Goal: Information Seeking & Learning: Learn about a topic

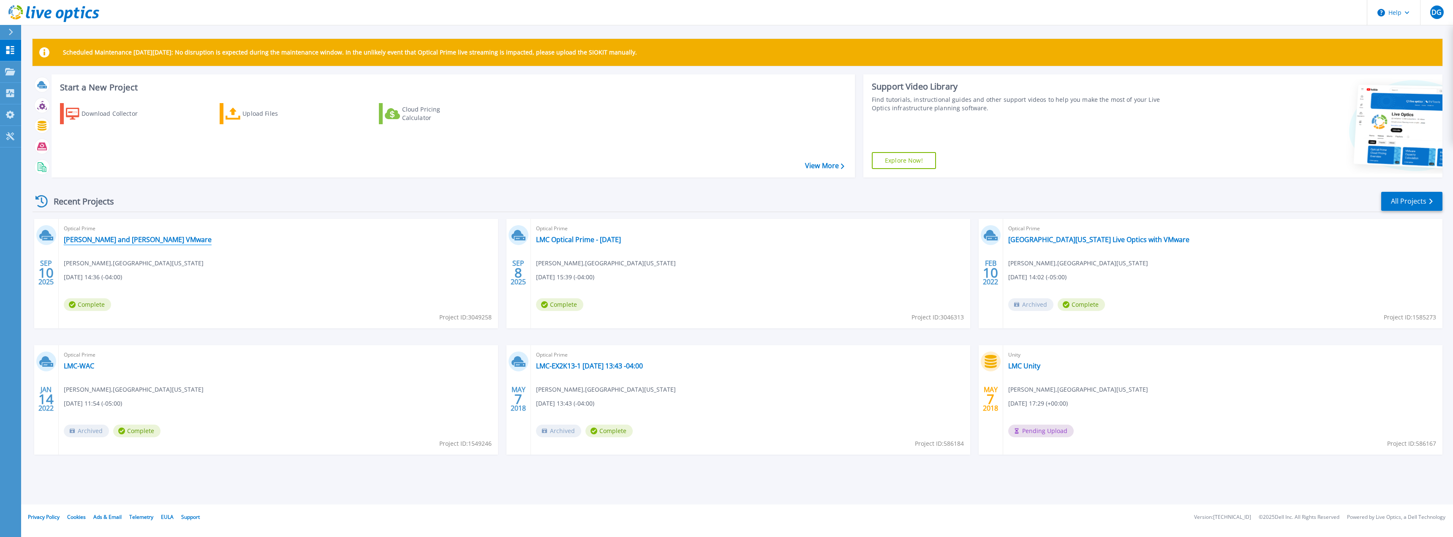
click at [106, 240] on link "[PERSON_NAME] and [PERSON_NAME] VMware" at bounding box center [138, 239] width 148 height 8
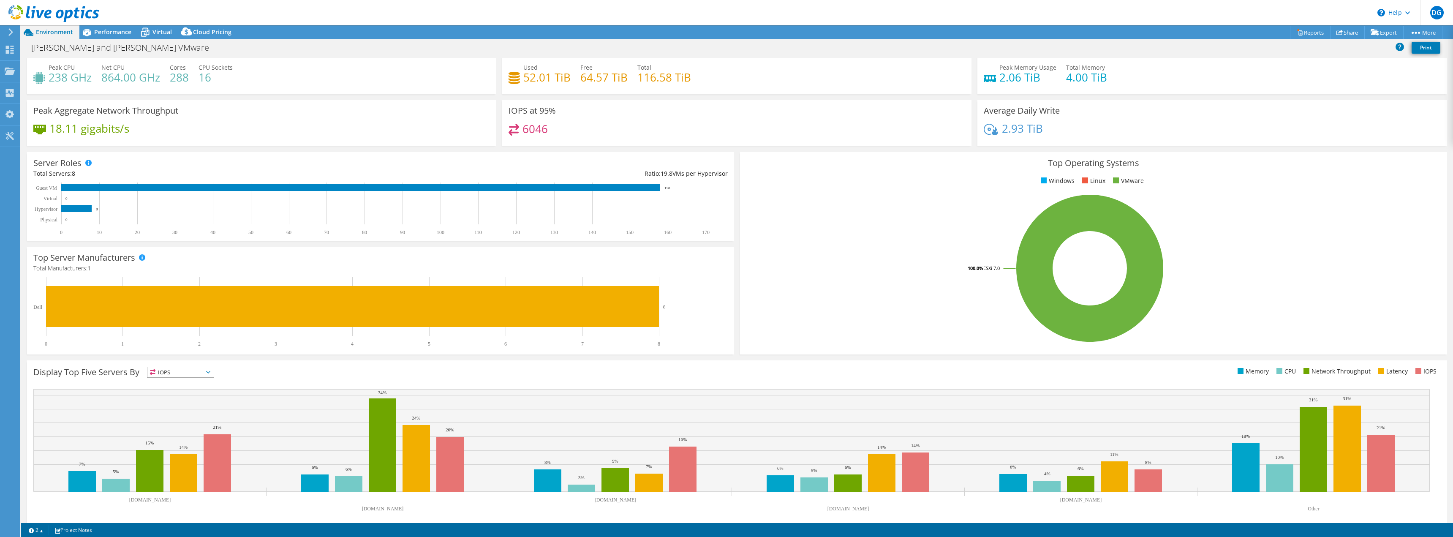
scroll to position [27, 0]
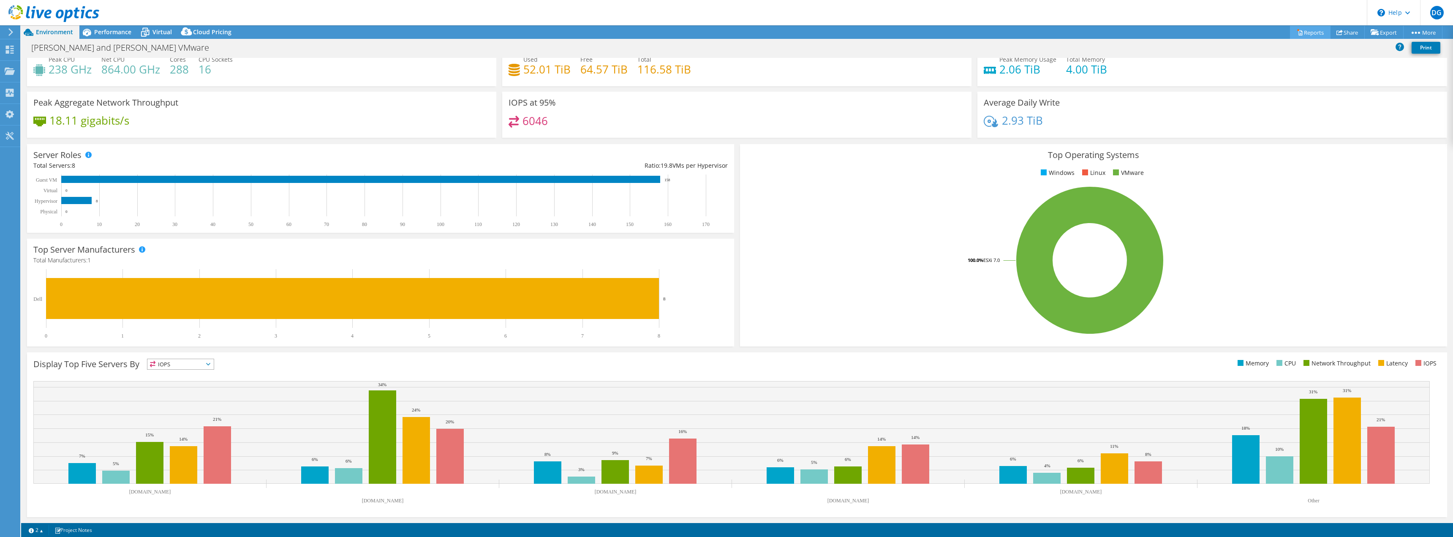
click at [1299, 34] on icon at bounding box center [1301, 32] width 4 height 5
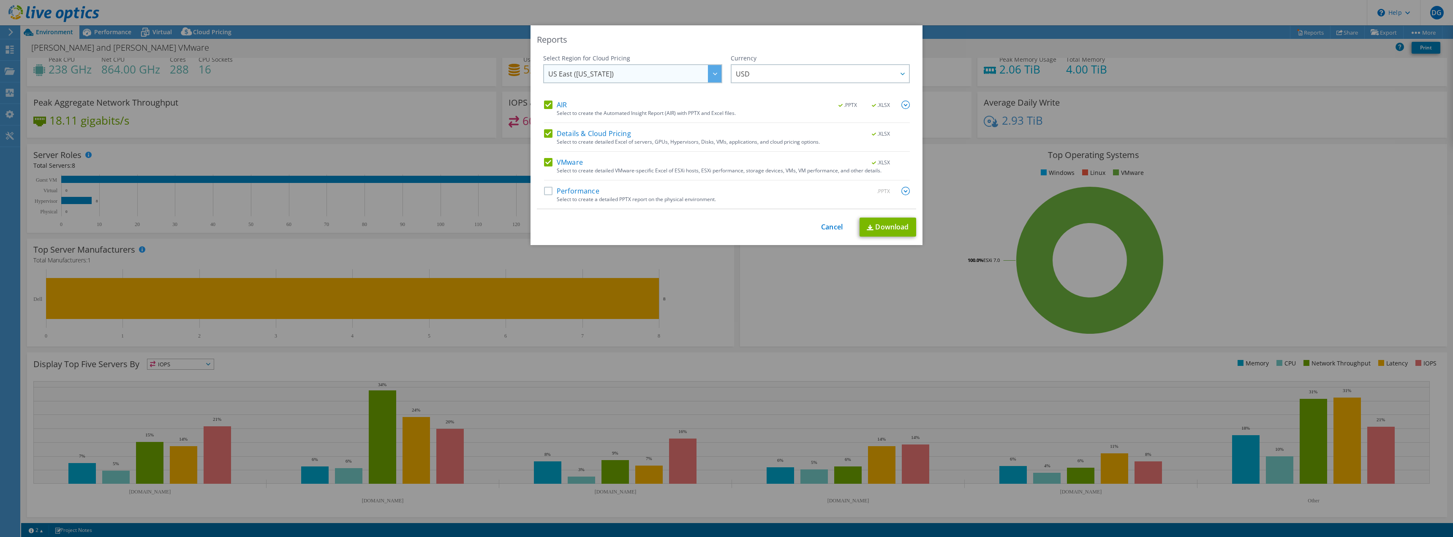
click at [689, 74] on span "US East ([US_STATE])" at bounding box center [634, 73] width 173 height 17
click at [546, 193] on label "Performance" at bounding box center [571, 191] width 55 height 8
click at [0, 0] on input "Performance" at bounding box center [0, 0] width 0 height 0
click at [885, 231] on link "Download" at bounding box center [888, 227] width 57 height 19
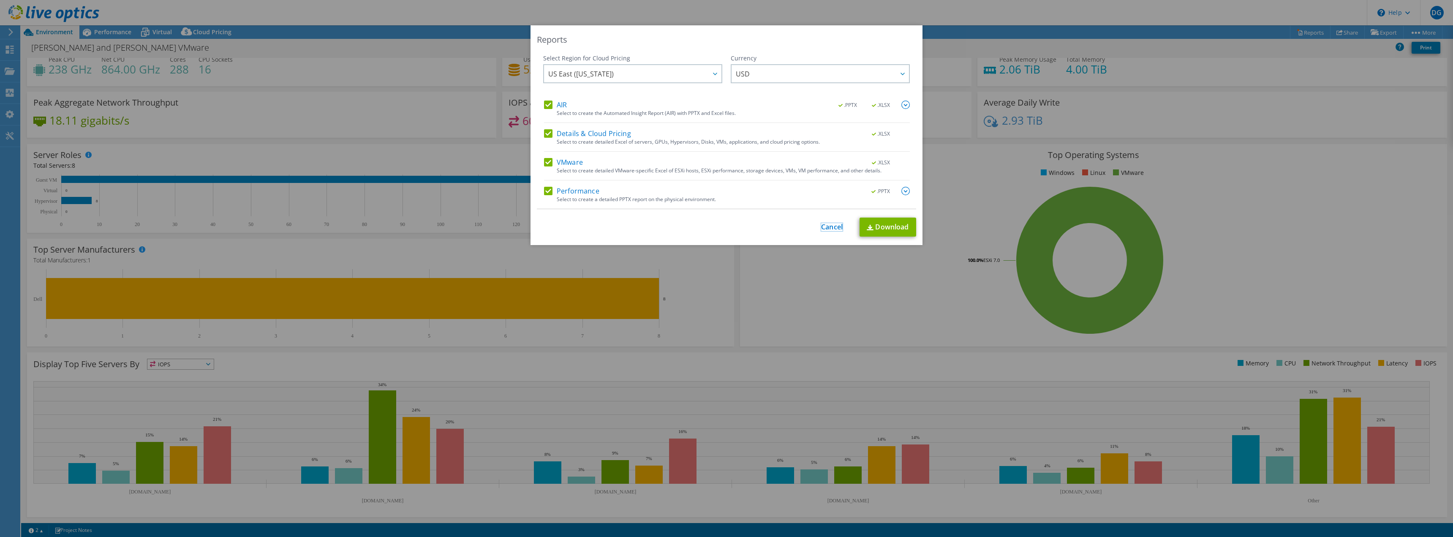
click at [832, 229] on link "Cancel" at bounding box center [832, 227] width 22 height 8
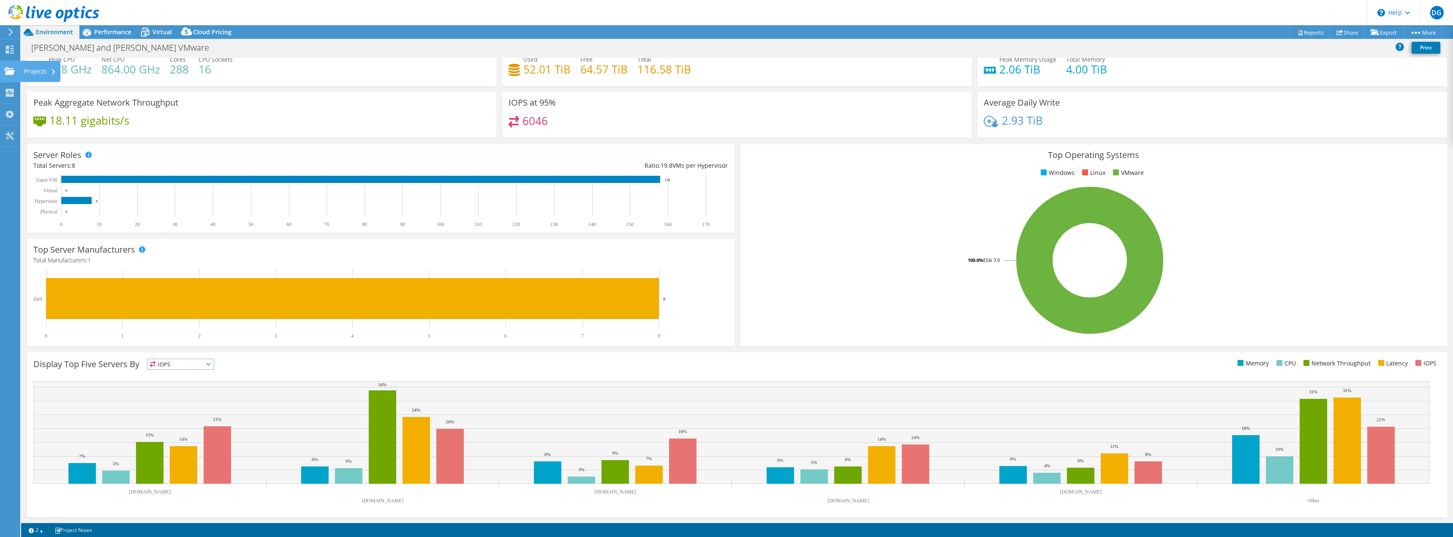
click at [27, 68] on div "Projects" at bounding box center [40, 71] width 41 height 21
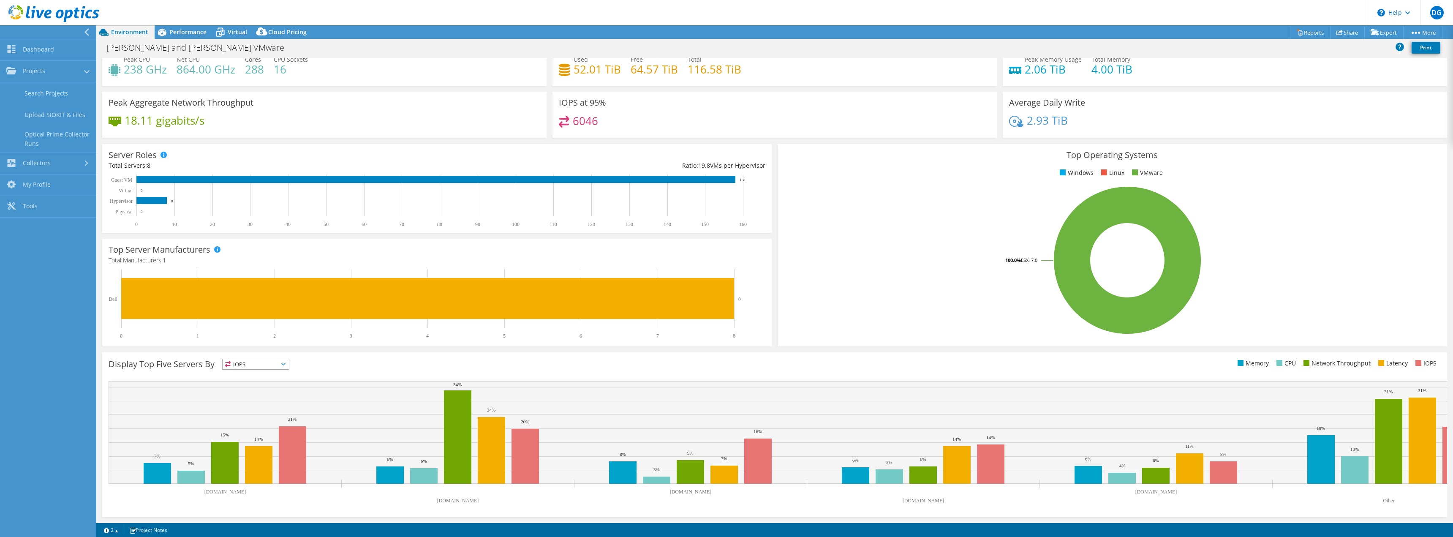
click at [353, 49] on div "[PERSON_NAME] and [PERSON_NAME] VMware Print" at bounding box center [774, 48] width 1357 height 16
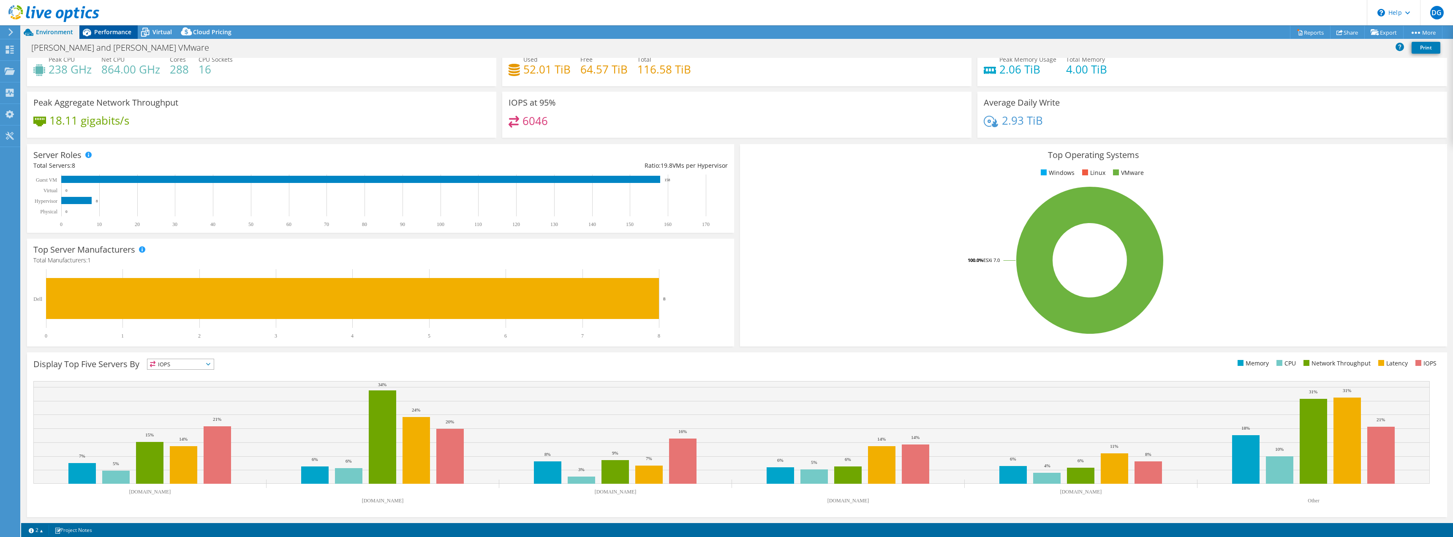
click at [112, 30] on span "Performance" at bounding box center [112, 32] width 37 height 8
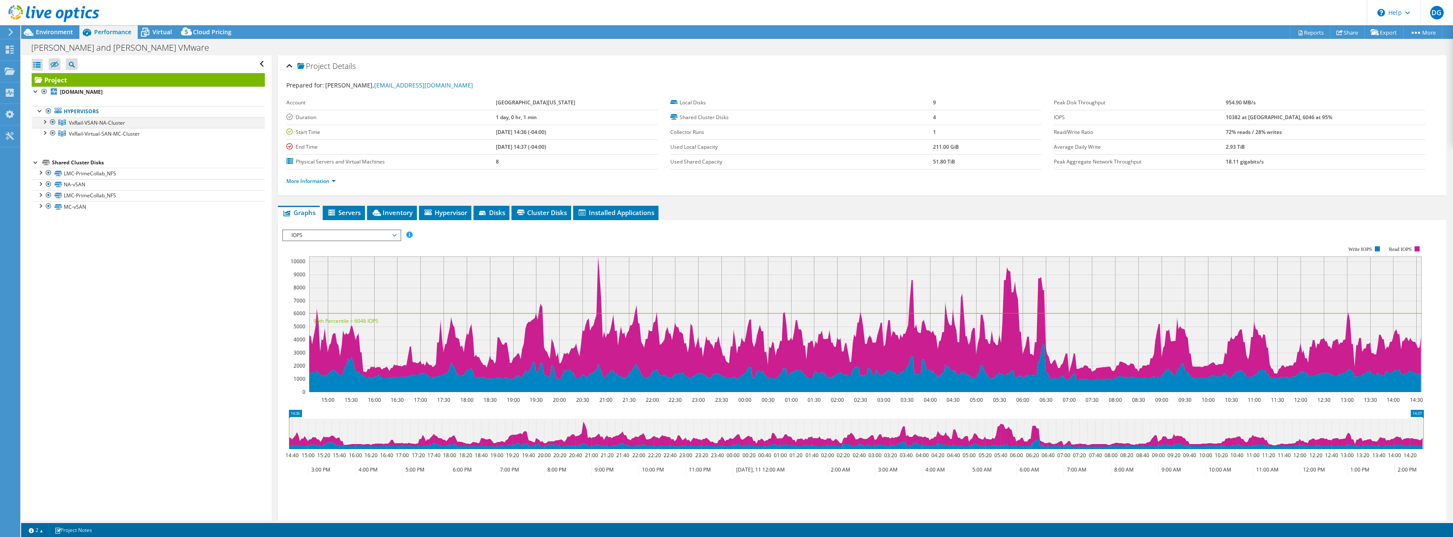
click at [43, 124] on div at bounding box center [44, 121] width 8 height 8
click at [87, 107] on link "Hypervisors" at bounding box center [148, 111] width 233 height 11
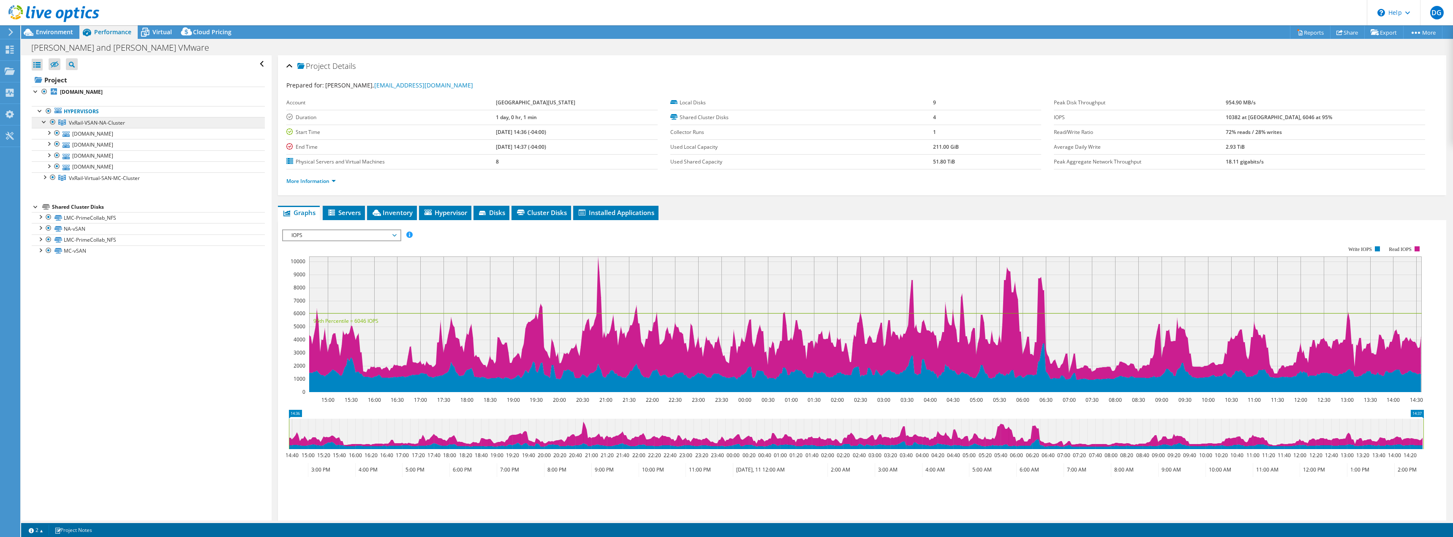
click at [93, 121] on span "VxRail-VSAN-NA-Cluster" at bounding box center [97, 122] width 56 height 7
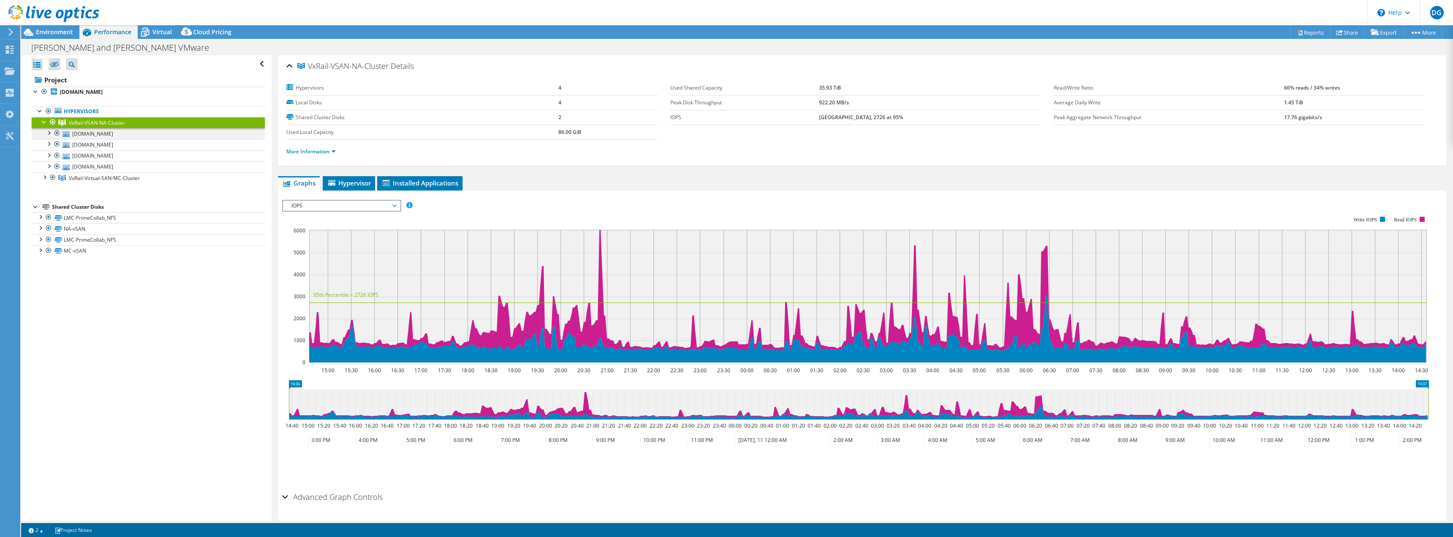
click at [50, 133] on div at bounding box center [48, 132] width 8 height 8
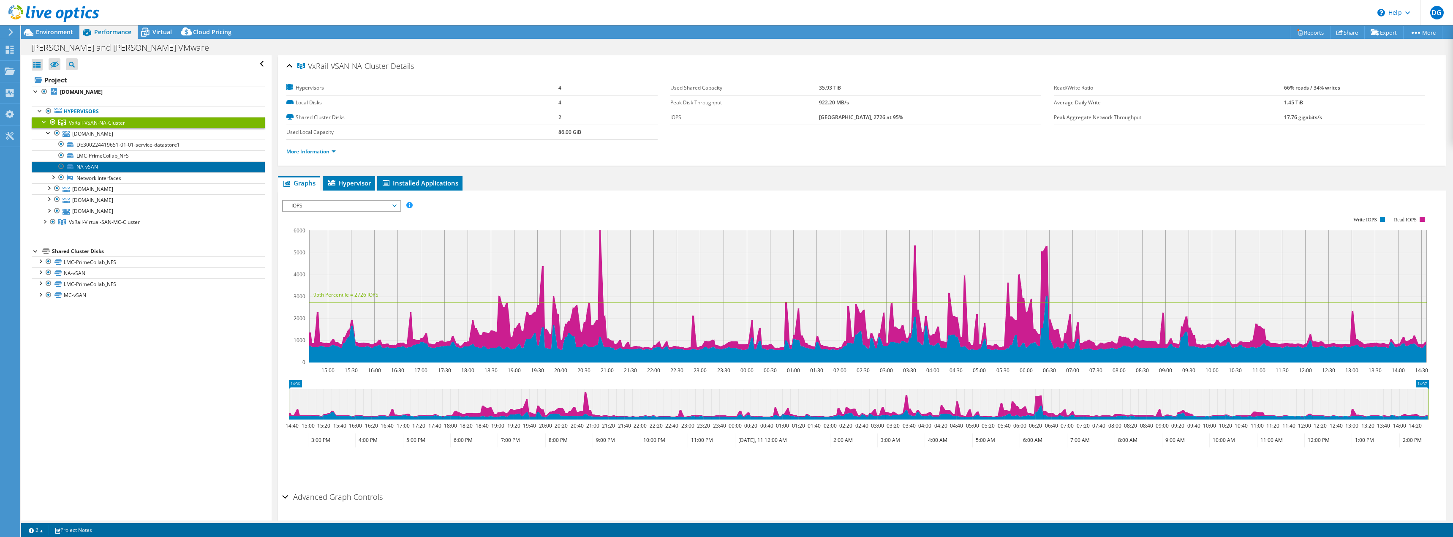
click at [84, 165] on link "NA-vSAN" at bounding box center [148, 166] width 233 height 11
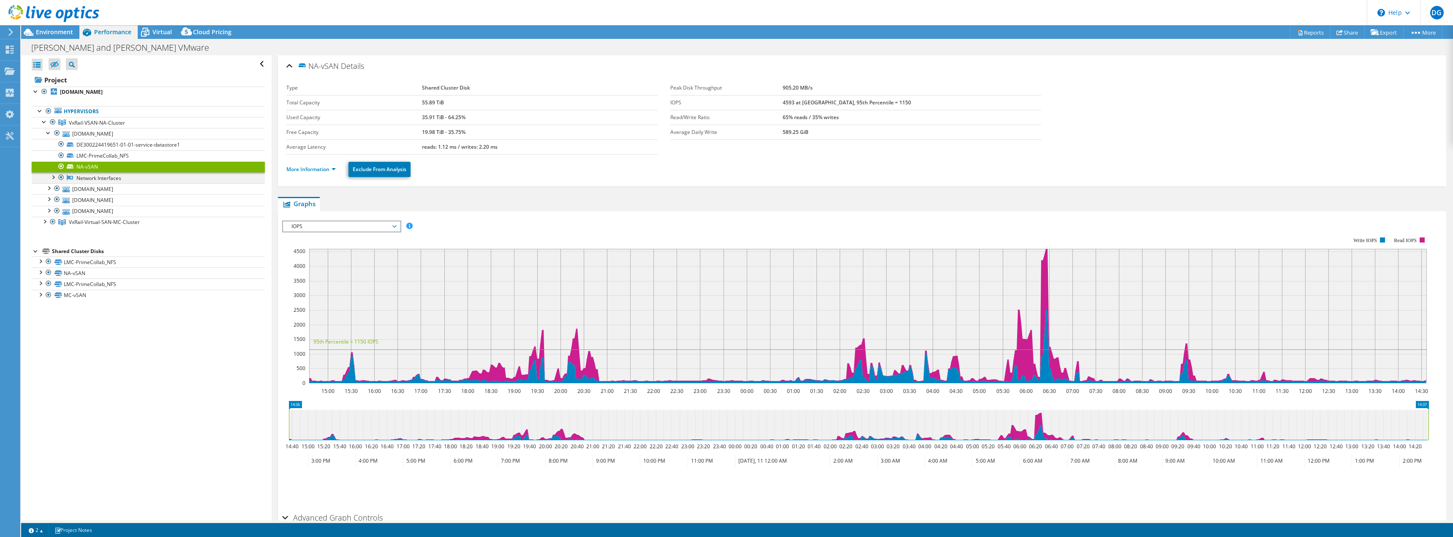
click at [53, 178] on div at bounding box center [53, 176] width 8 height 8
click at [41, 275] on div at bounding box center [44, 276] width 8 height 8
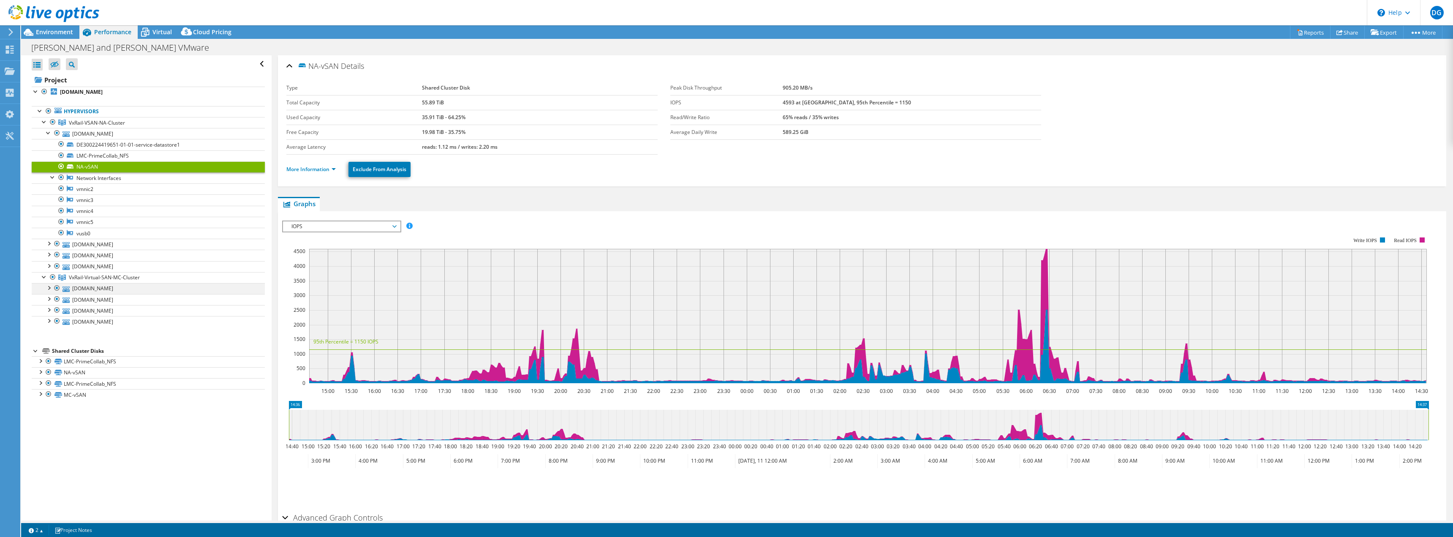
click at [47, 289] on div at bounding box center [48, 287] width 8 height 8
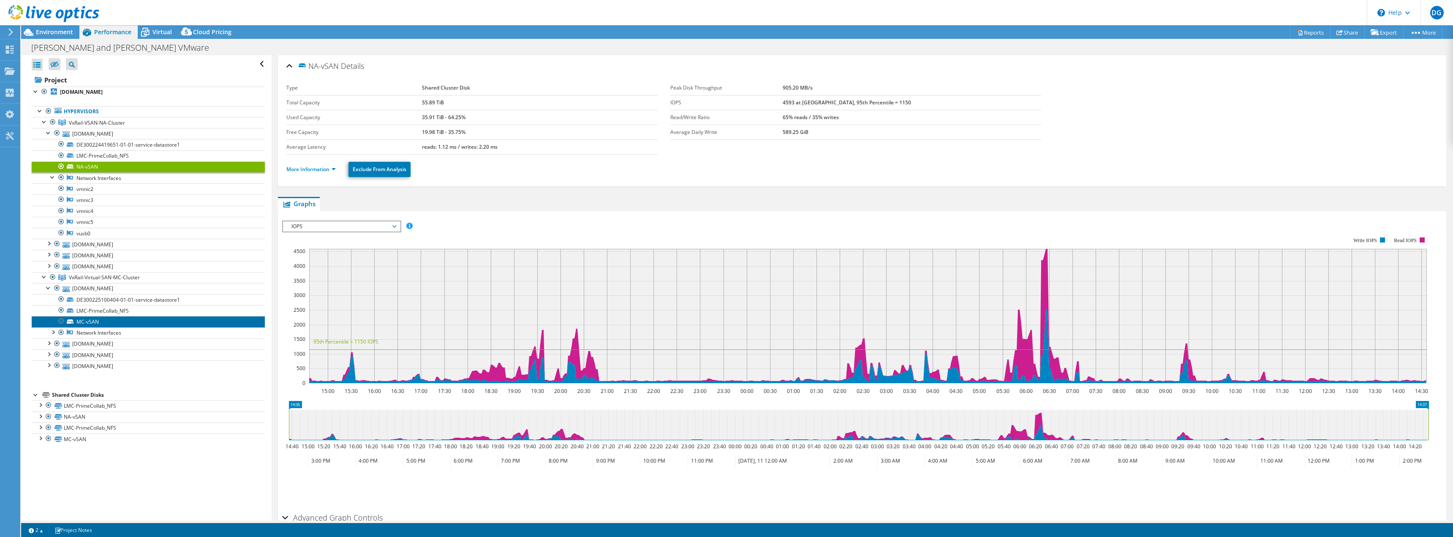
click at [119, 321] on link "MC-vSAN" at bounding box center [148, 321] width 233 height 11
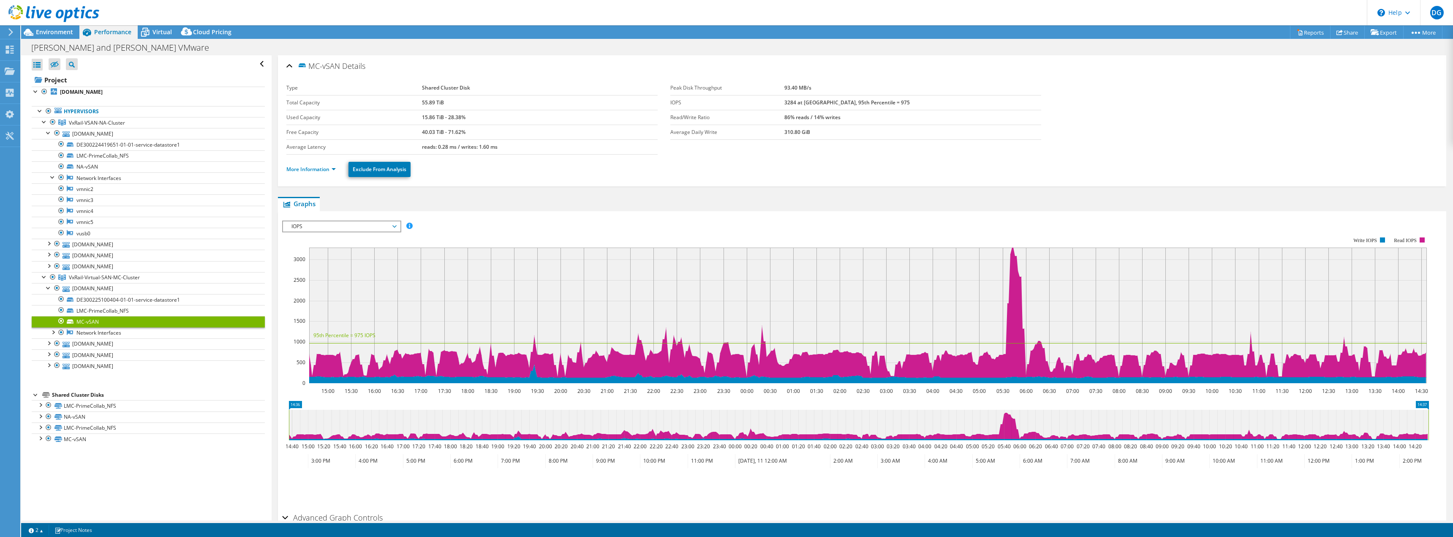
click at [394, 227] on span "IOPS" at bounding box center [341, 226] width 109 height 10
click at [39, 417] on div at bounding box center [40, 415] width 8 height 8
click at [95, 427] on link "NA-vSAN | [DOMAIN_NAME]" at bounding box center [148, 427] width 233 height 11
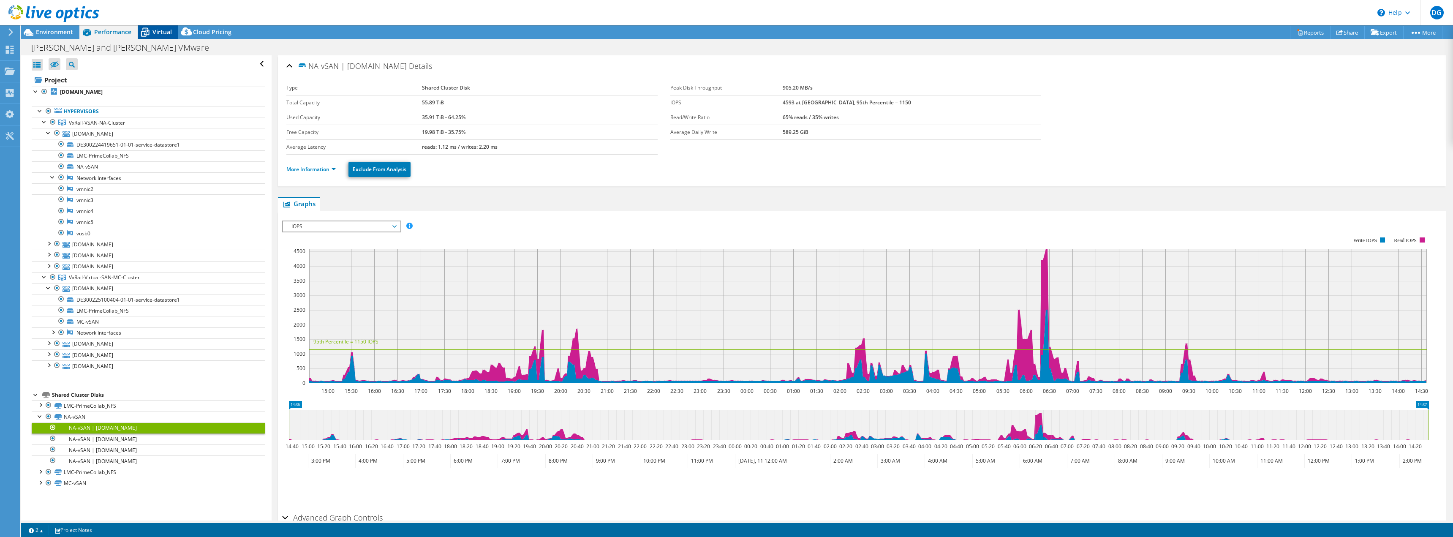
click at [156, 28] on span "Virtual" at bounding box center [161, 32] width 19 height 8
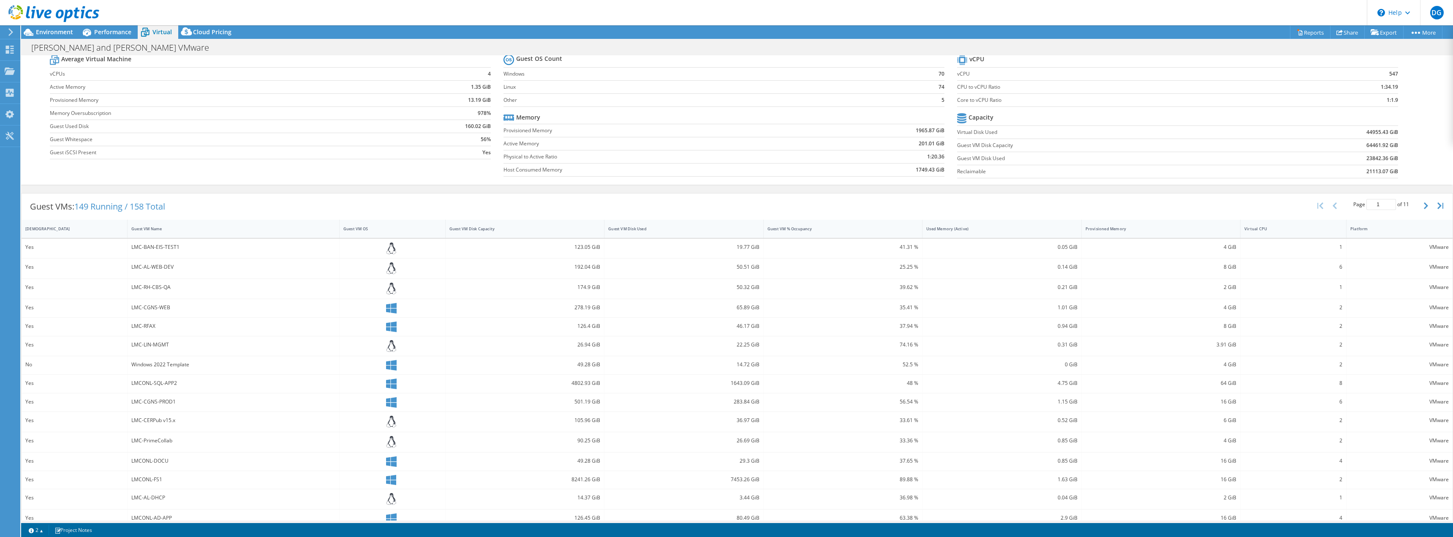
scroll to position [40, 0]
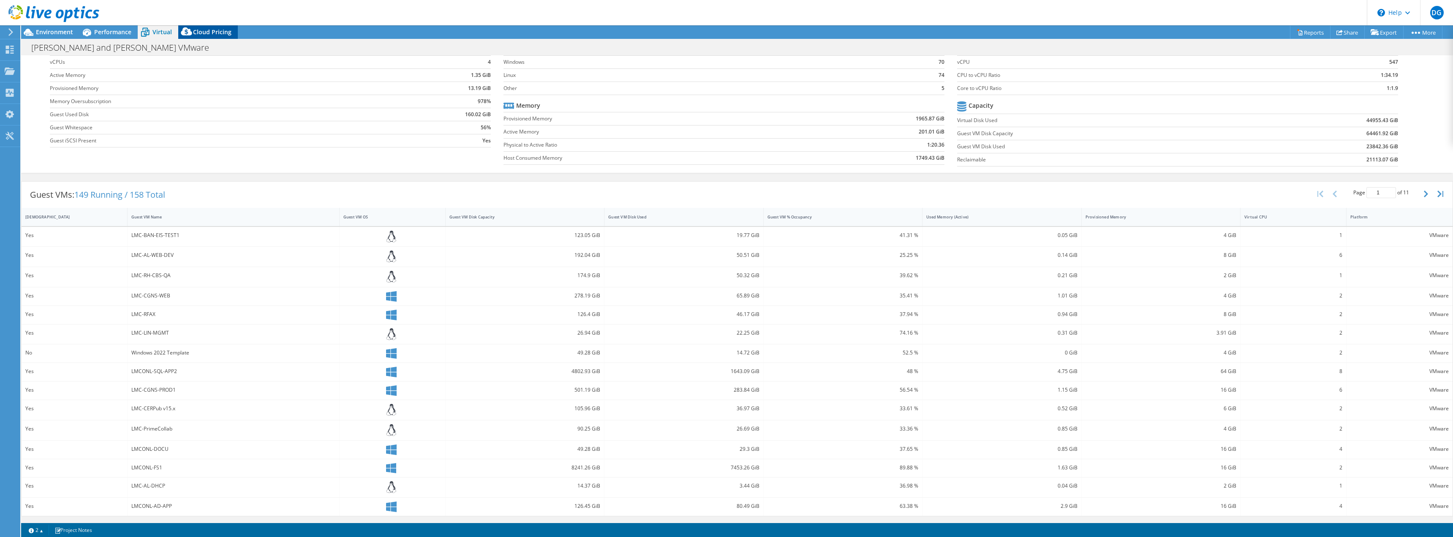
click at [199, 31] on span "Cloud Pricing" at bounding box center [212, 32] width 38 height 8
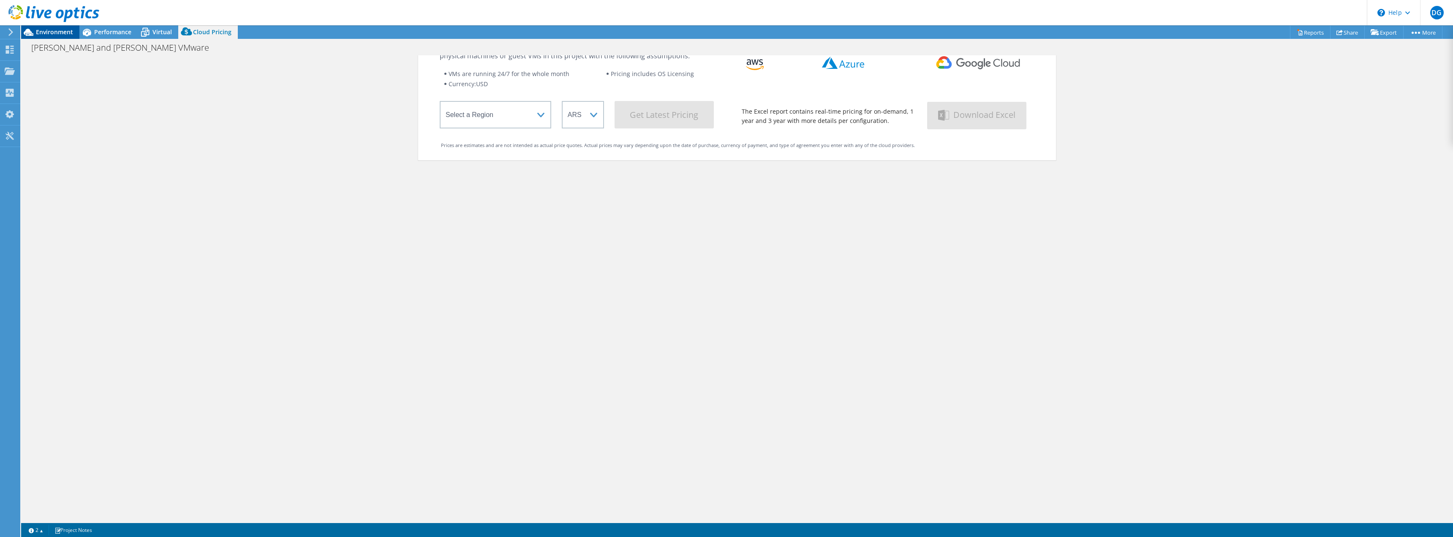
click at [29, 29] on icon at bounding box center [28, 32] width 15 height 15
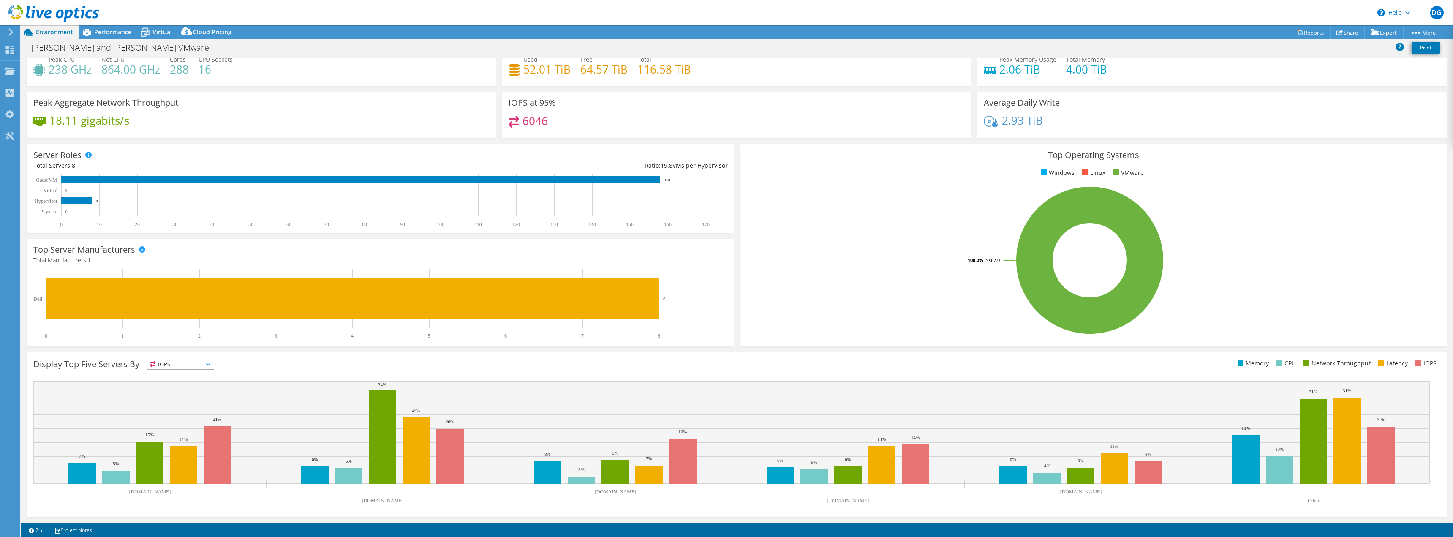
scroll to position [0, 0]
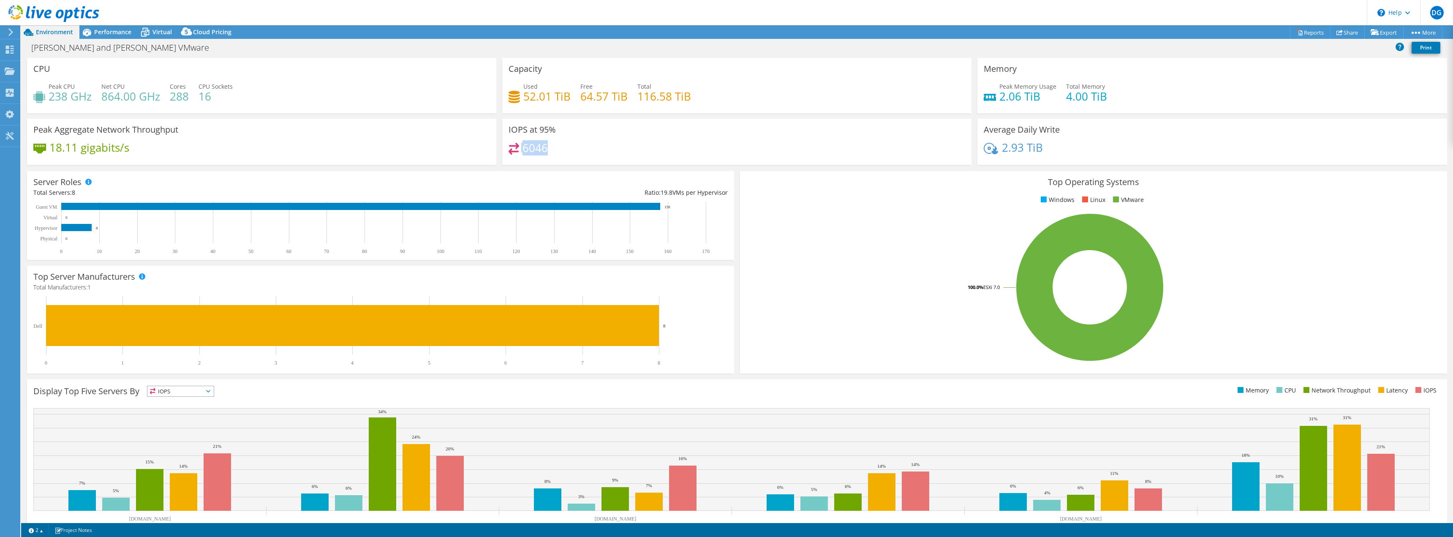
drag, startPoint x: 559, startPoint y: 149, endPoint x: 508, endPoint y: 150, distance: 51.6
click at [509, 150] on div "6046" at bounding box center [737, 152] width 457 height 18
click at [123, 32] on span "Performance" at bounding box center [112, 32] width 37 height 8
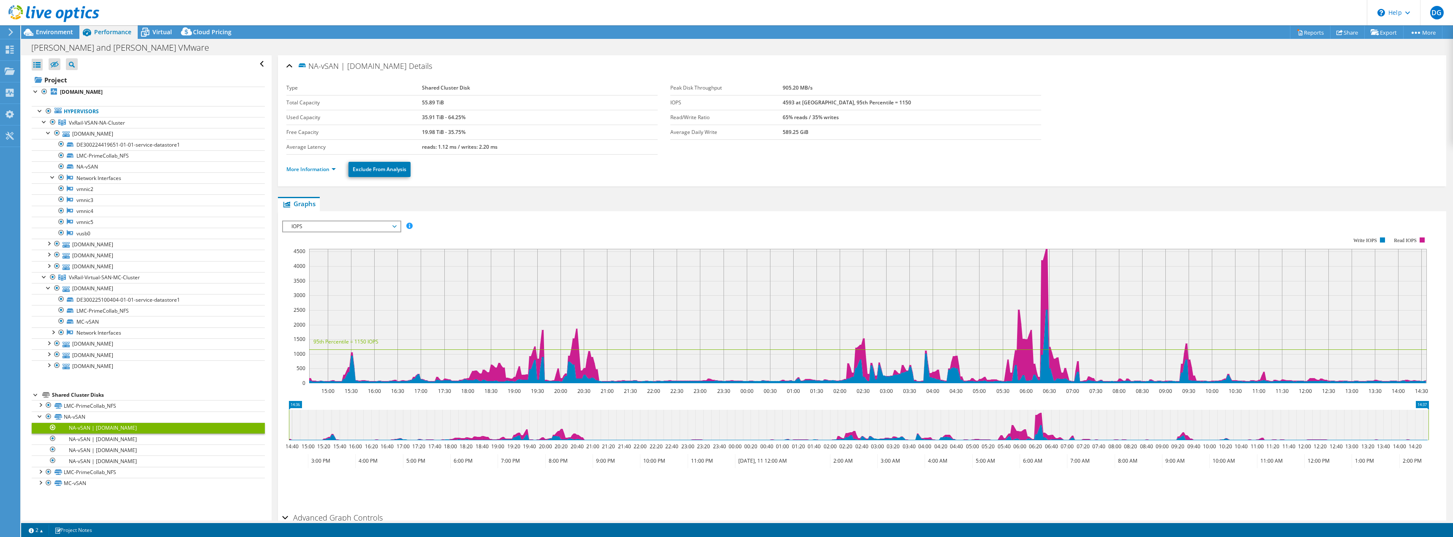
click at [388, 227] on span "IOPS" at bounding box center [341, 226] width 109 height 10
click at [349, 244] on li "Disk Throughput" at bounding box center [341, 247] width 117 height 10
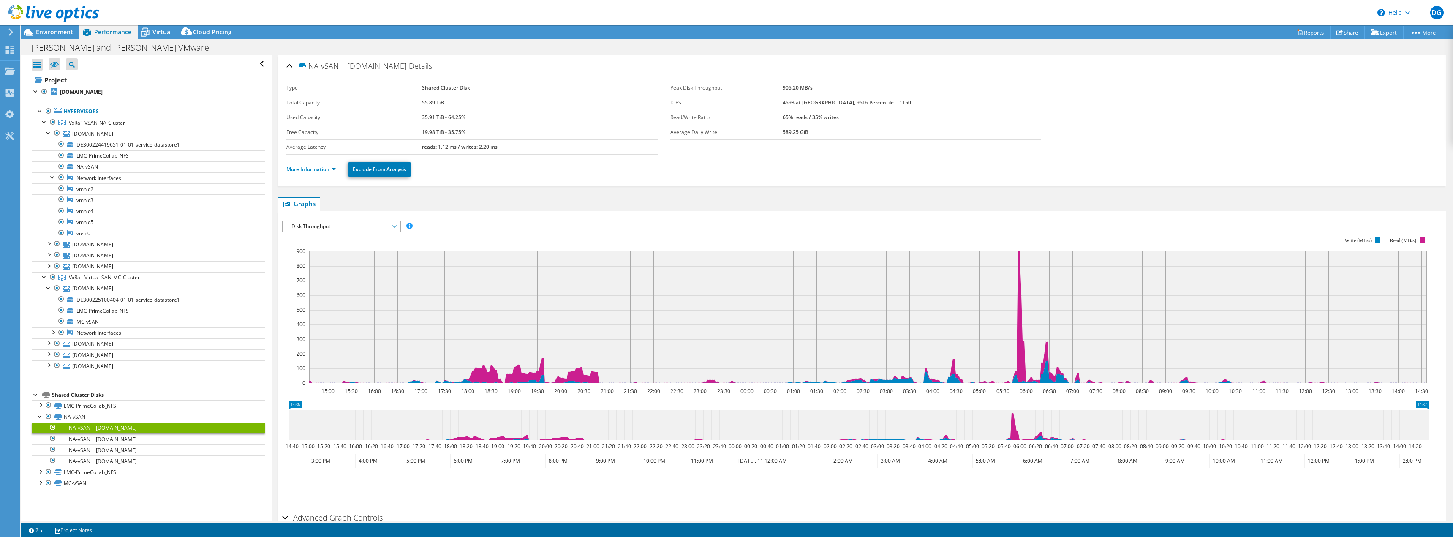
click at [356, 224] on span "Disk Throughput" at bounding box center [341, 226] width 109 height 10
click at [327, 266] on li "Latency" at bounding box center [341, 267] width 117 height 10
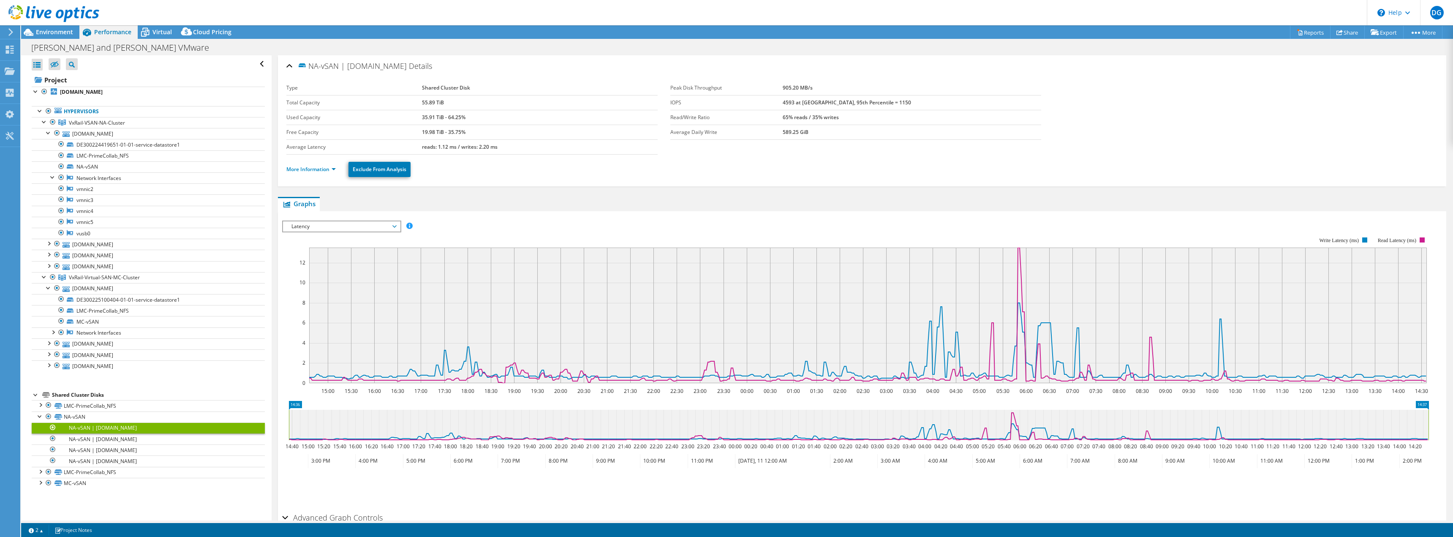
click at [348, 226] on span "Latency" at bounding box center [341, 226] width 109 height 10
click at [327, 277] on li "Queue Depth" at bounding box center [341, 277] width 117 height 10
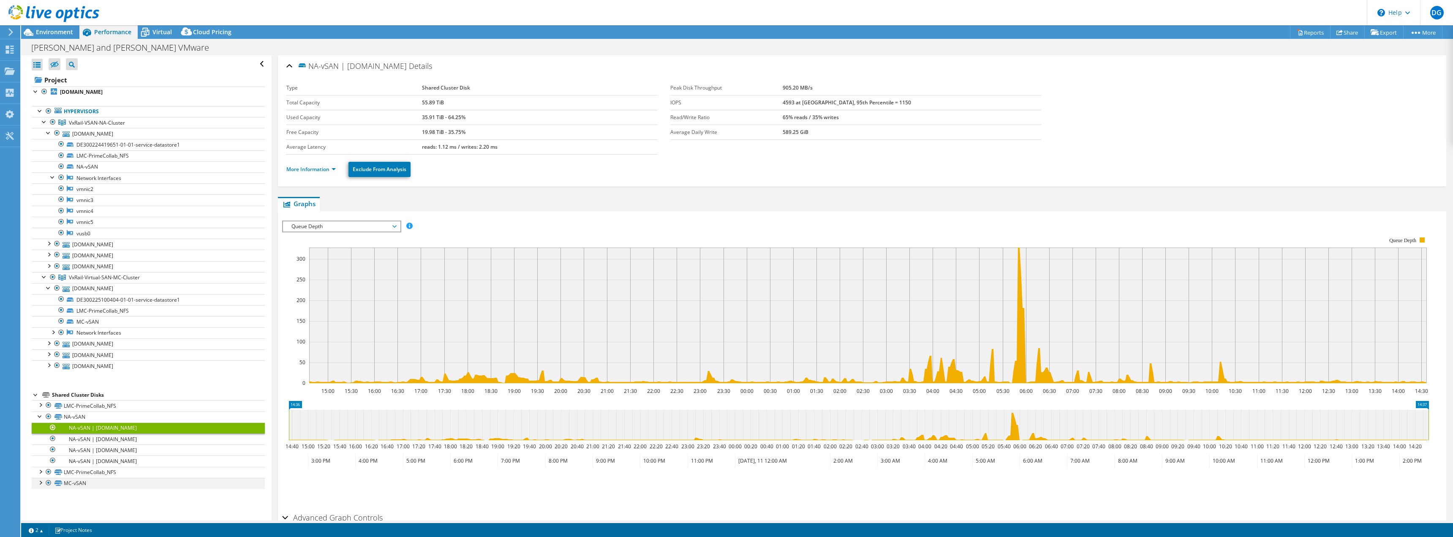
click at [45, 482] on div at bounding box center [48, 483] width 8 height 10
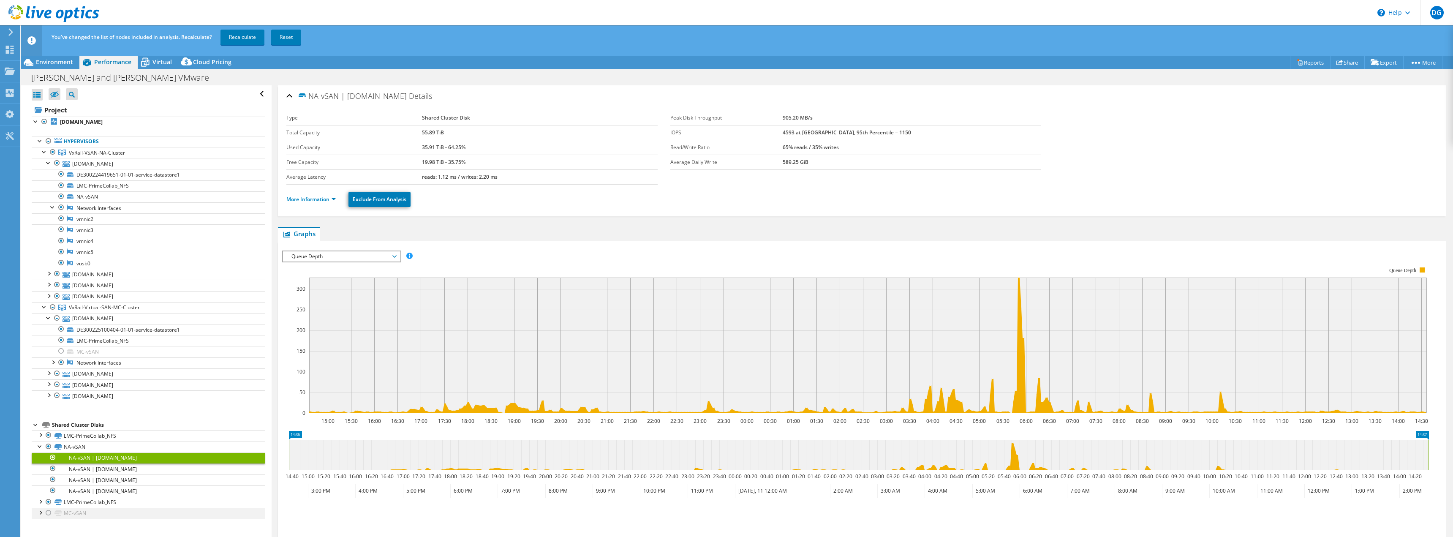
click at [49, 511] on div at bounding box center [48, 513] width 8 height 10
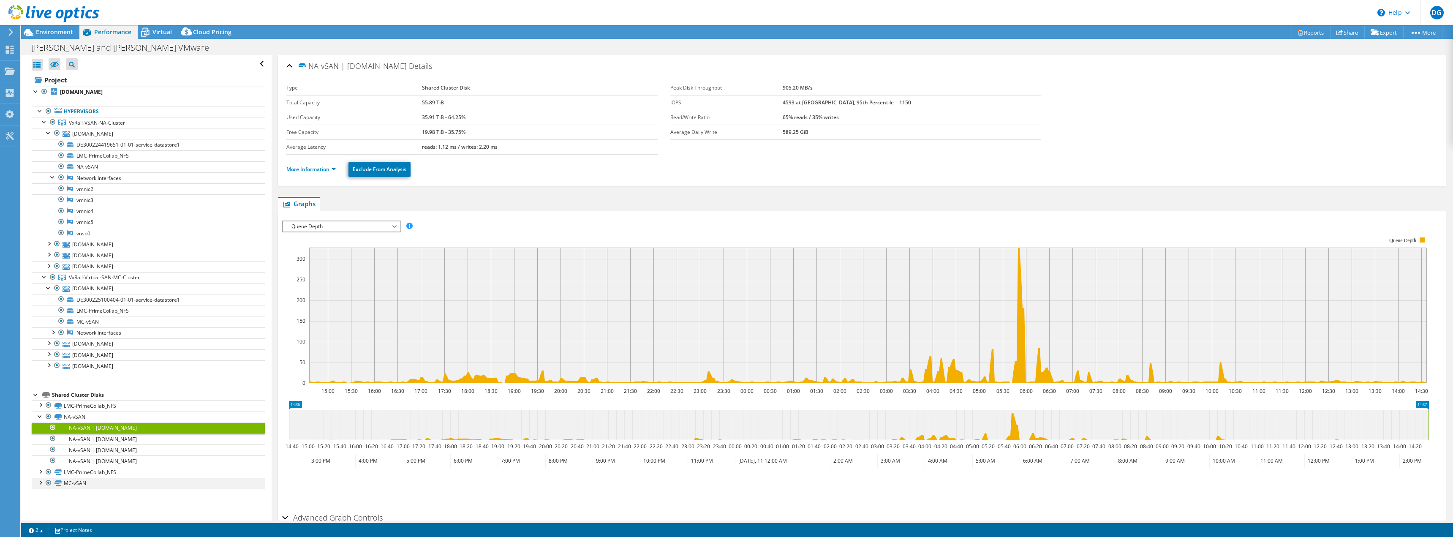
click at [40, 483] on div at bounding box center [40, 482] width 8 height 8
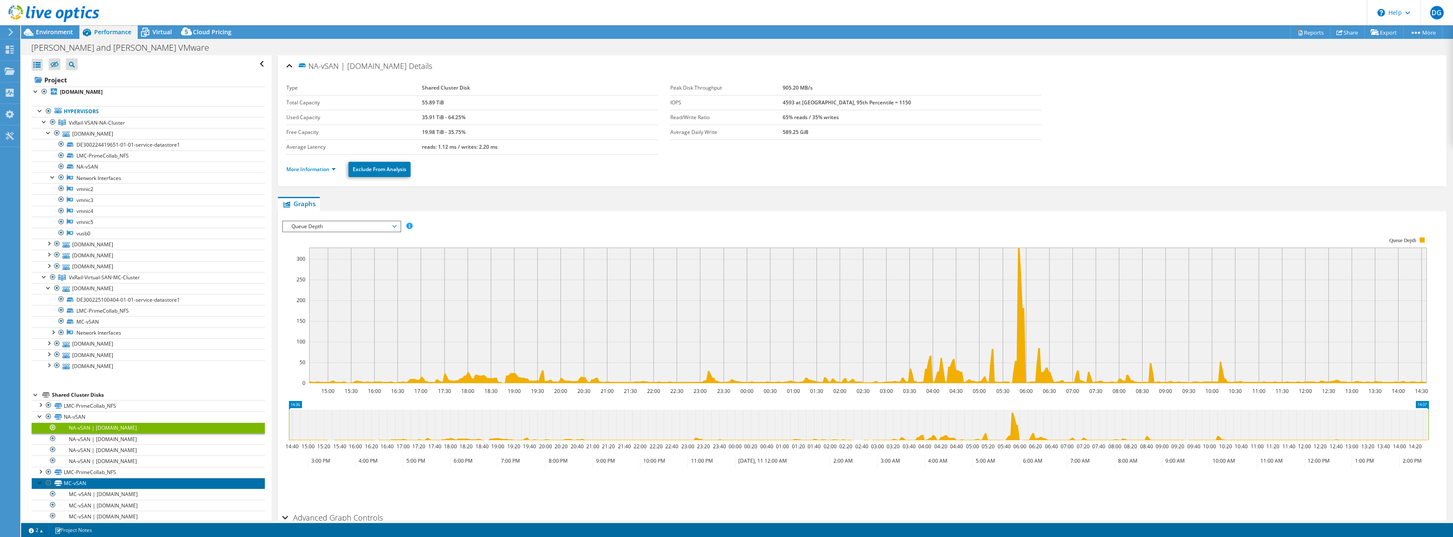
click at [82, 481] on link "MC-vSAN" at bounding box center [148, 483] width 233 height 11
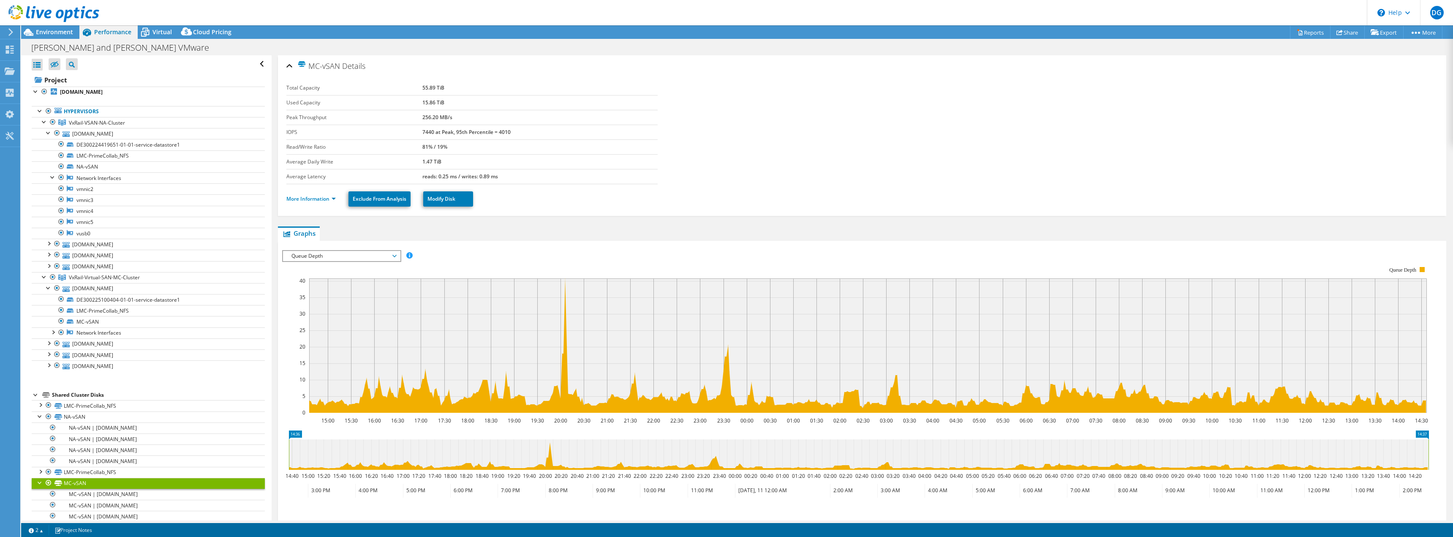
click at [317, 255] on span "Queue Depth" at bounding box center [341, 256] width 109 height 10
click at [317, 264] on li "IOPS" at bounding box center [341, 266] width 117 height 10
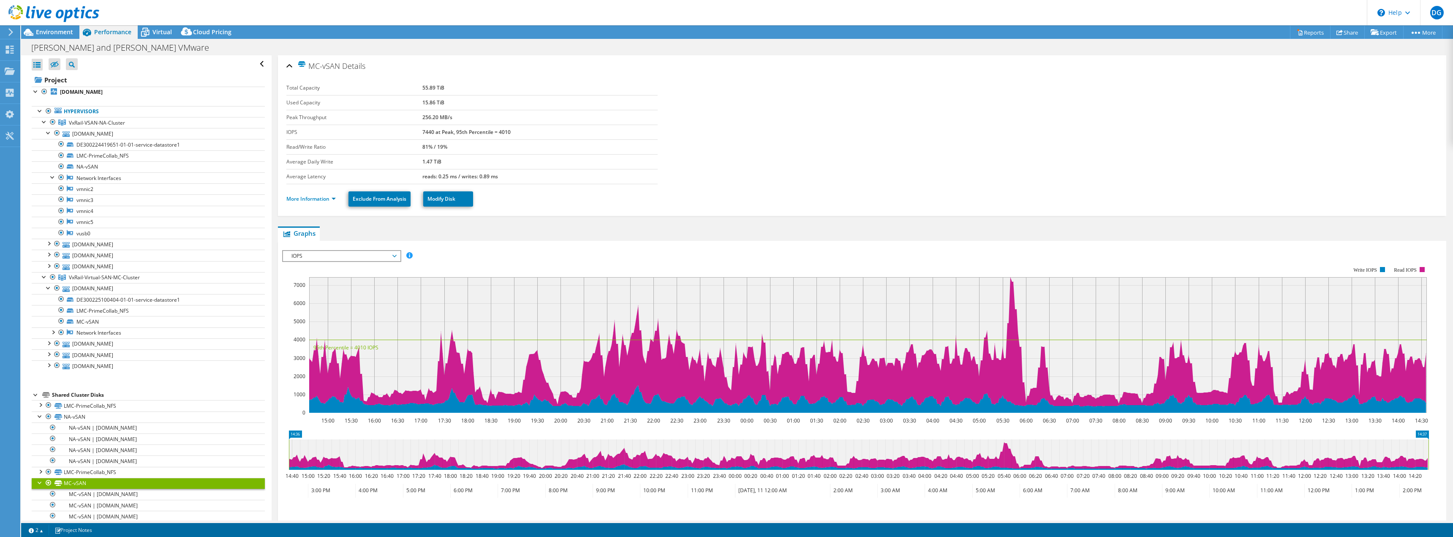
click at [399, 257] on span "IOPS" at bounding box center [341, 256] width 117 height 10
click at [349, 280] on li "Disk Throughput" at bounding box center [341, 276] width 117 height 10
